Goal: Information Seeking & Learning: Understand process/instructions

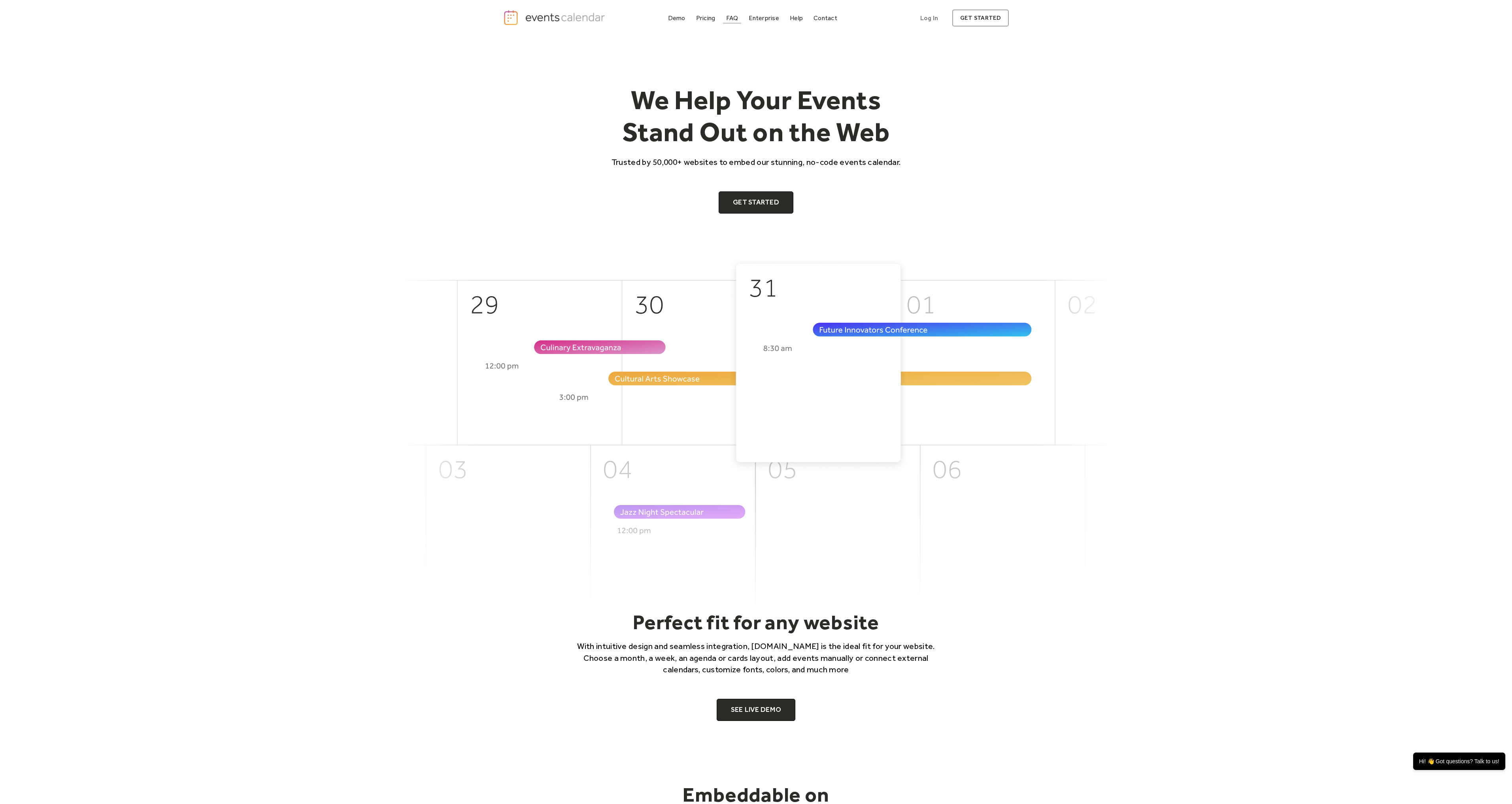
click at [739, 21] on link "FAQ" at bounding box center [732, 18] width 19 height 11
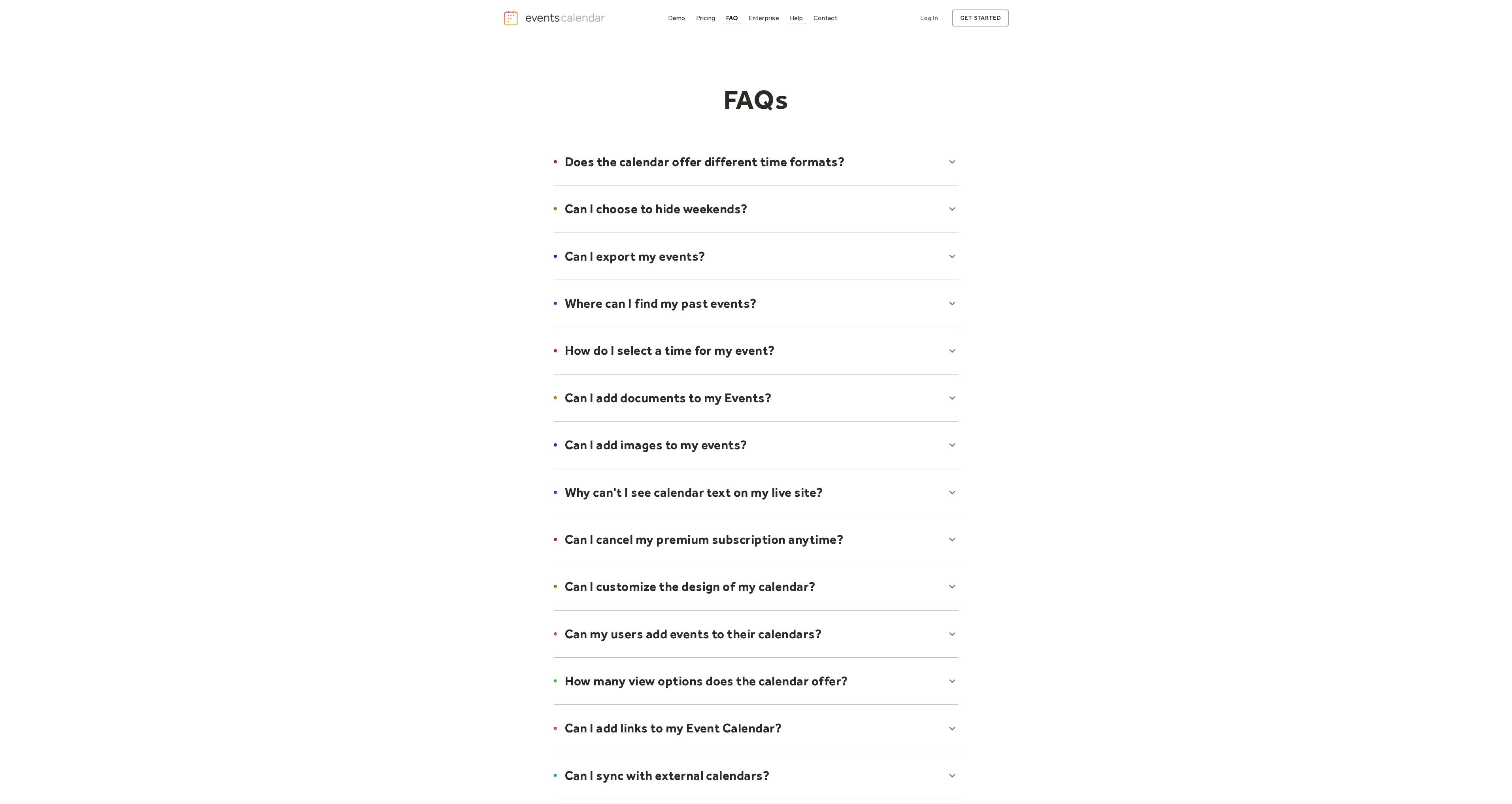
click at [791, 20] on div "Help" at bounding box center [796, 18] width 13 height 4
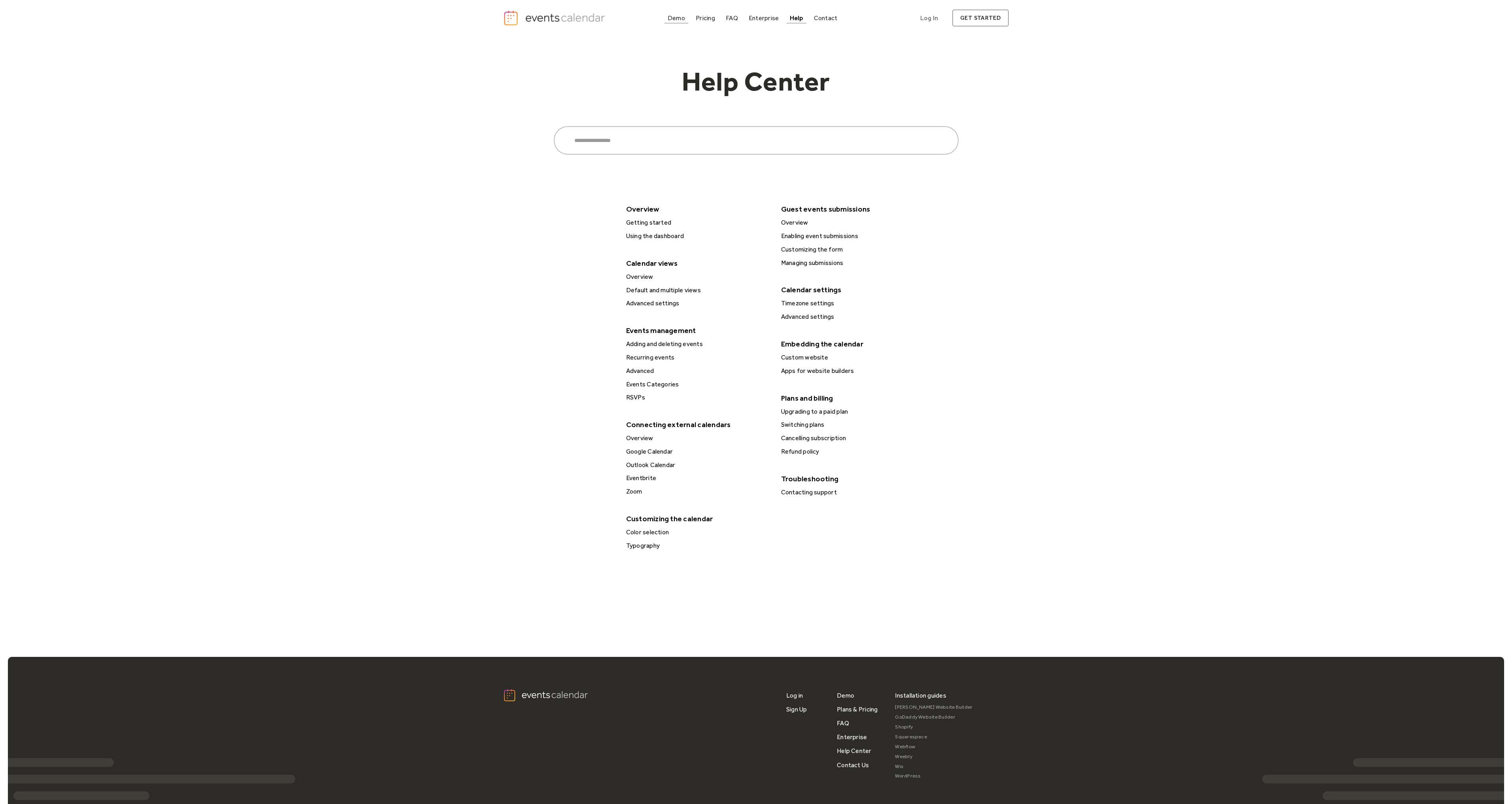
click at [672, 18] on div "Demo" at bounding box center [676, 18] width 18 height 4
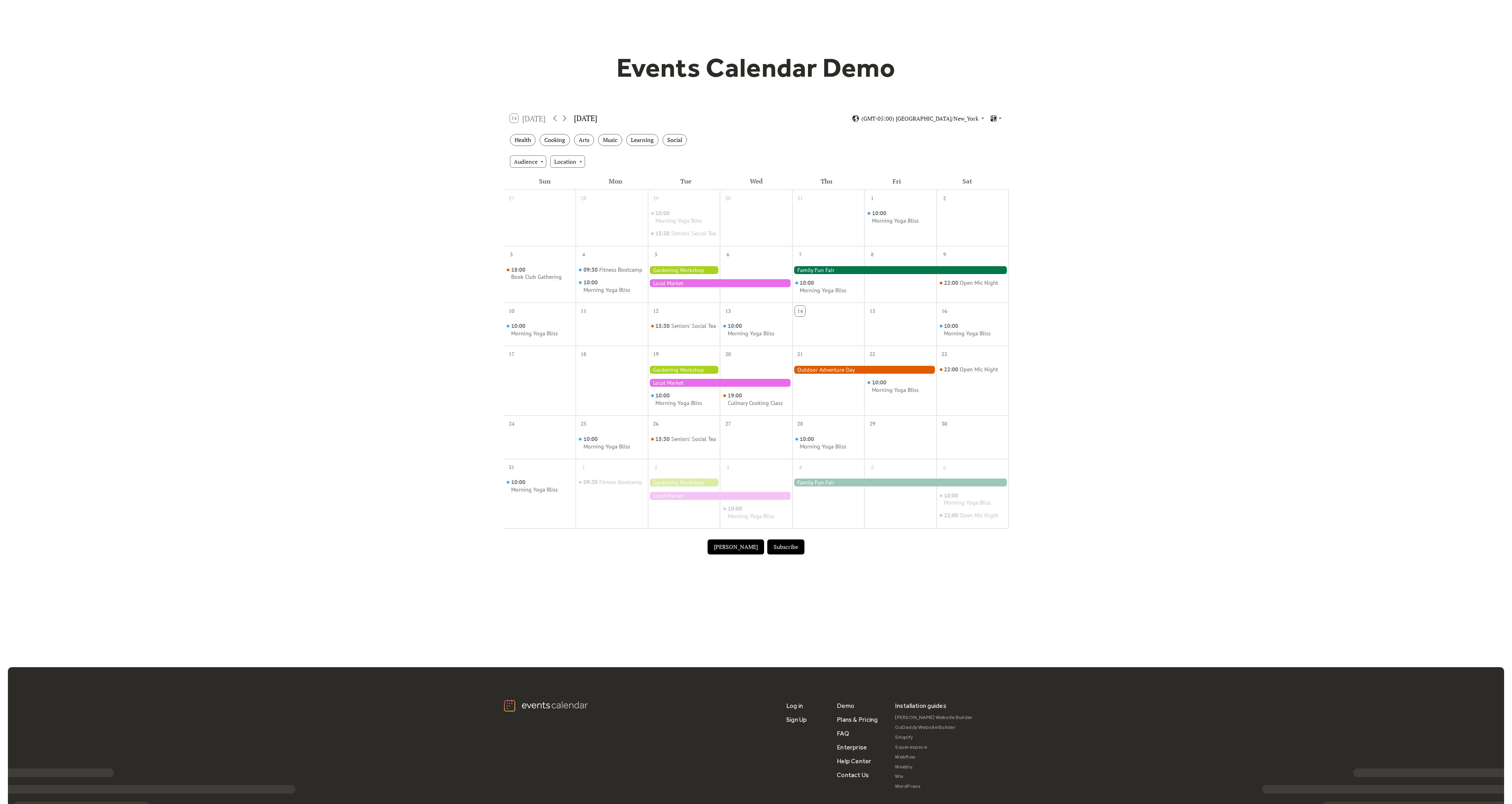
scroll to position [116, 0]
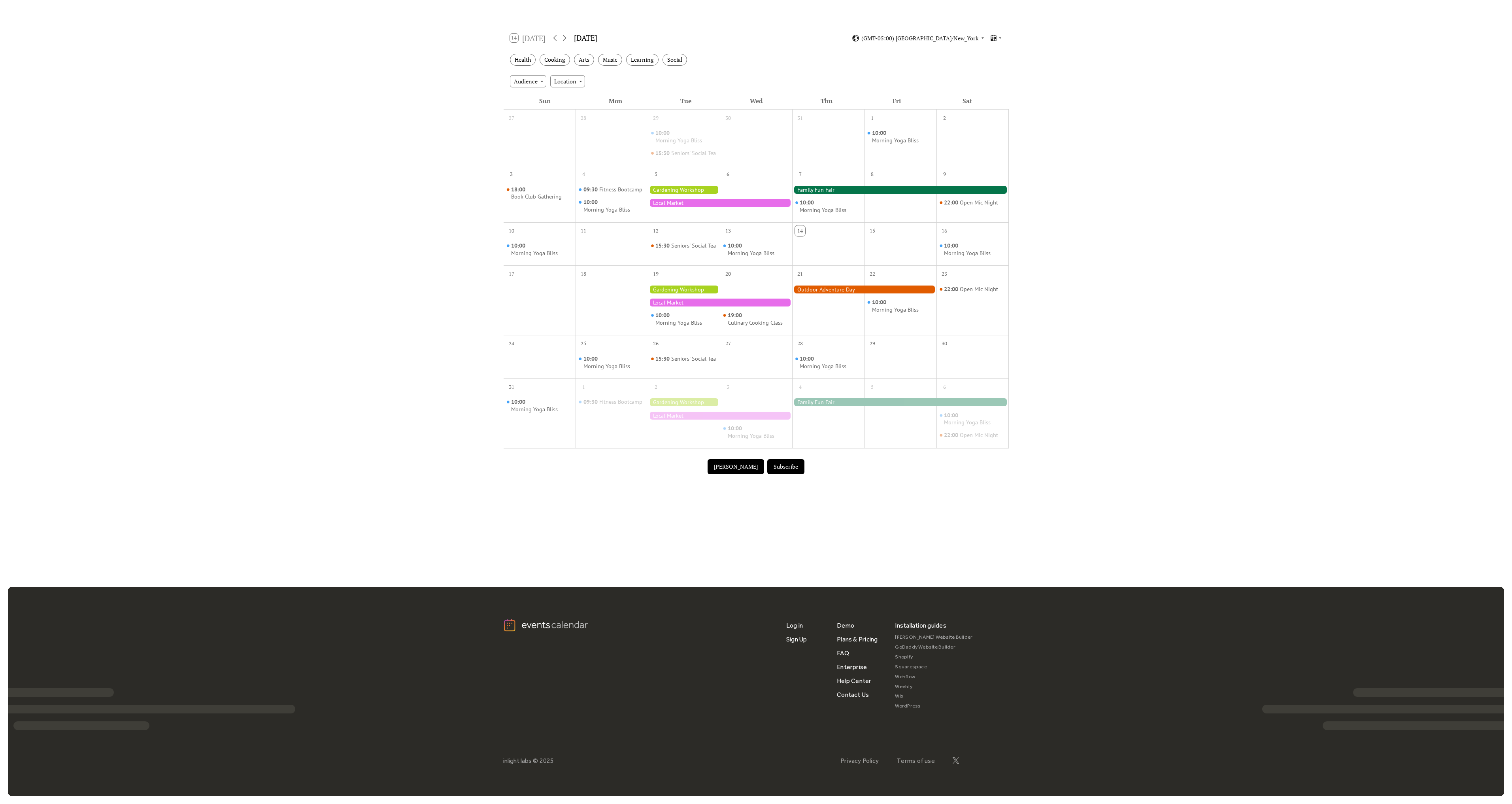
click at [910, 707] on link "WordPress" at bounding box center [933, 706] width 77 height 10
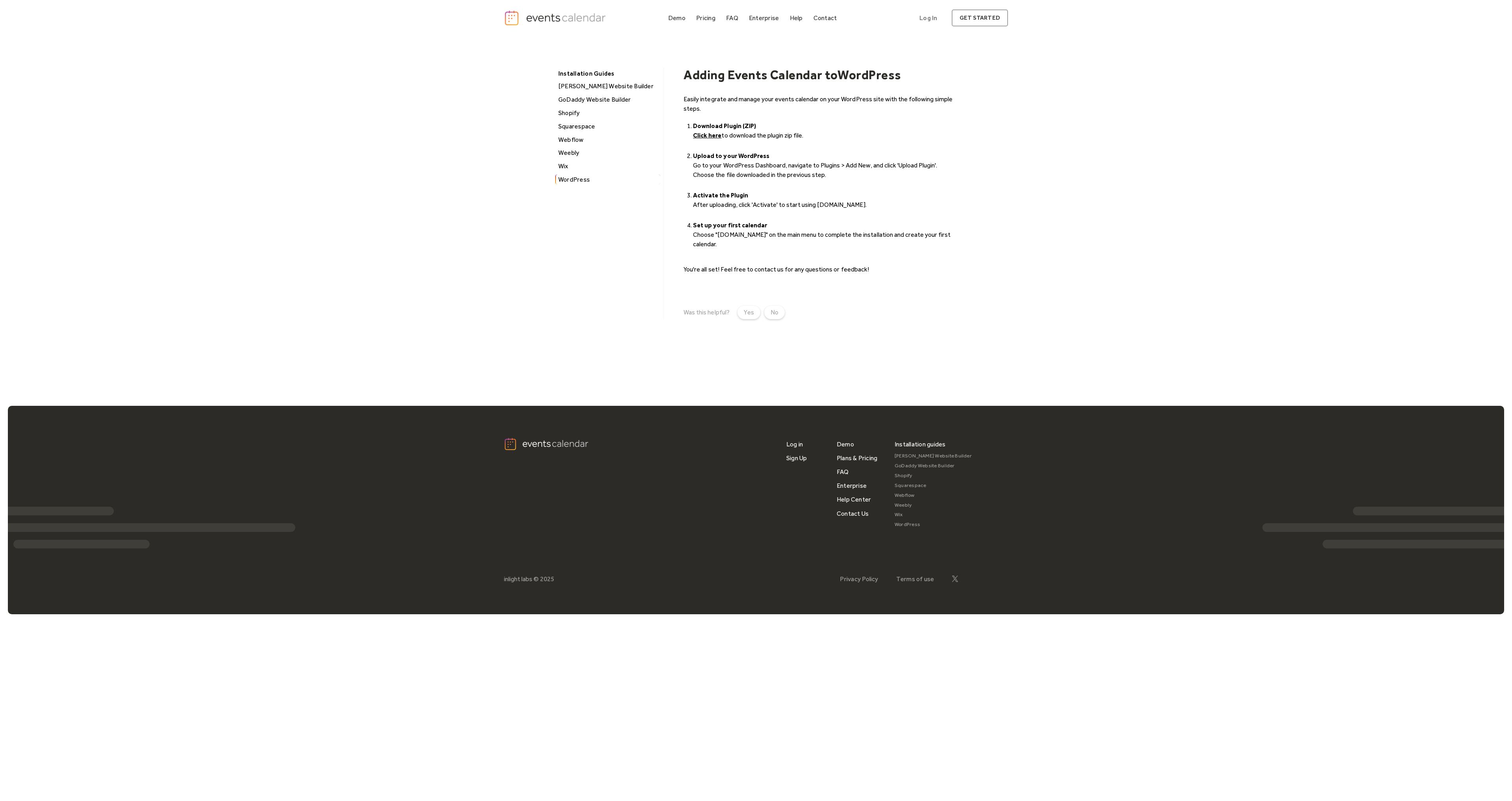
click at [1098, 691] on body "Demo Pricing FAQ Enterprise Help Contact Log In Get Started Log In get started …" at bounding box center [756, 400] width 1512 height 801
